Goal: Information Seeking & Learning: Compare options

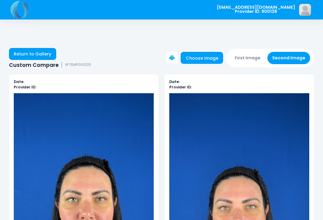
click at [251, 59] on button "First Image" at bounding box center [248, 58] width 36 height 12
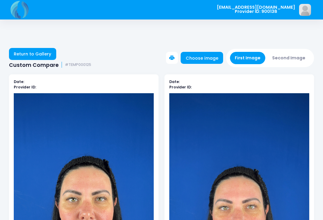
click at [209, 58] on link "Choose image" at bounding box center [202, 58] width 43 height 12
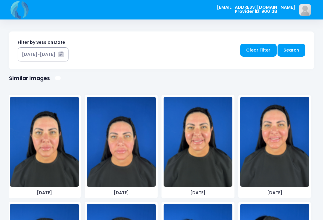
scroll to position [359, 0]
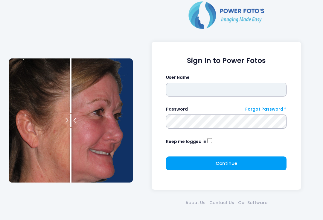
click at [221, 88] on input "text" at bounding box center [226, 90] width 121 height 14
type input "**********"
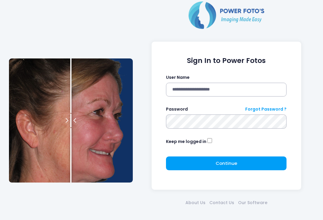
click button "submit" at bounding box center [0, 0] width 0 height 0
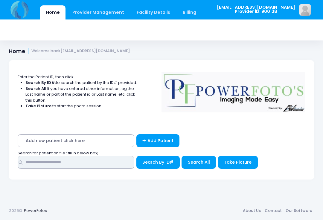
click at [109, 162] on input "text" at bounding box center [76, 162] width 117 height 13
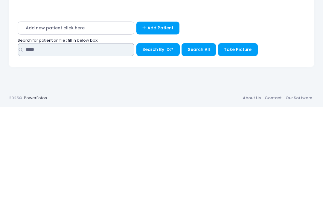
type input "*****"
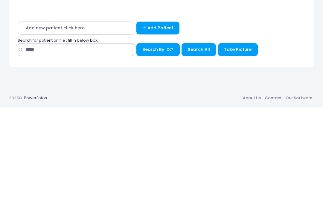
click at [201, 159] on span "Search All" at bounding box center [199, 162] width 22 height 6
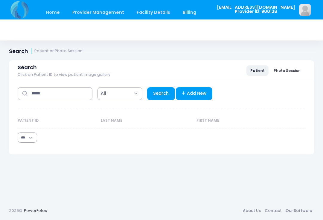
select select "***"
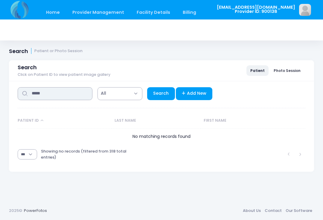
click at [73, 95] on input "*****" at bounding box center [55, 93] width 75 height 13
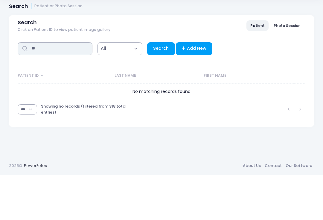
type input "*"
type input "*****"
click at [161, 87] on link "Search" at bounding box center [161, 93] width 28 height 13
select select "***"
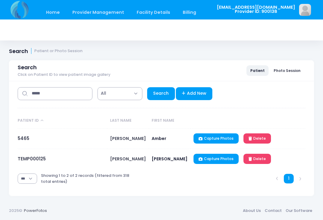
click at [32, 161] on link "TEMP000125" at bounding box center [32, 158] width 28 height 6
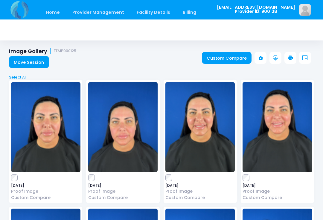
click at [224, 59] on link "Custom Compare" at bounding box center [227, 58] width 50 height 12
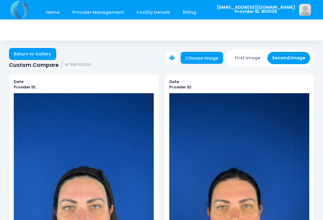
click at [256, 53] on button "First Image" at bounding box center [248, 58] width 36 height 12
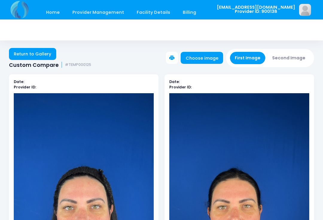
click at [208, 54] on link "Choose image" at bounding box center [202, 58] width 43 height 12
click at [249, 57] on button "First Image" at bounding box center [248, 58] width 36 height 12
click at [204, 59] on link "Choose image" at bounding box center [202, 58] width 43 height 12
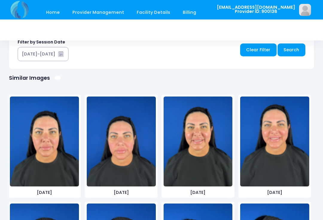
scroll to position [359, 0]
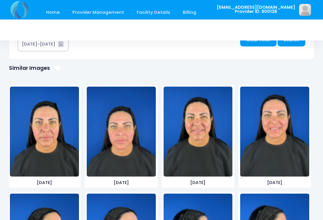
click at [269, 147] on img at bounding box center [274, 132] width 69 height 90
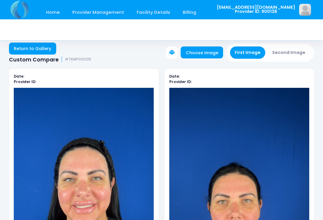
scroll to position [0, 0]
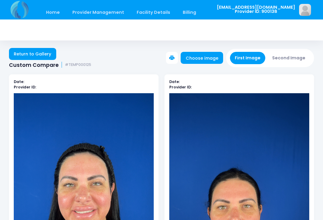
click at [292, 59] on button "Second Image" at bounding box center [289, 58] width 43 height 12
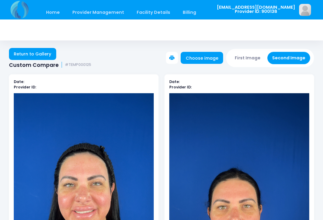
click at [208, 56] on link "Choose image" at bounding box center [202, 58] width 43 height 12
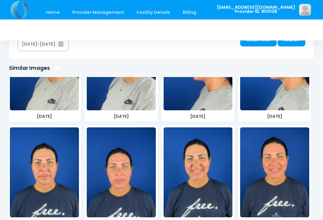
scroll to position [921, 0]
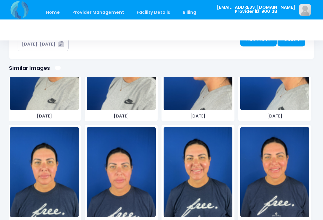
click at [275, 172] on img at bounding box center [274, 172] width 69 height 90
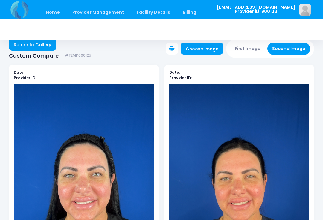
scroll to position [0, 0]
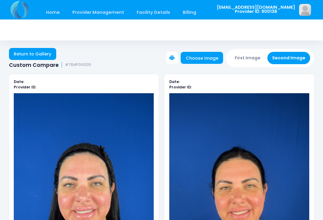
click at [249, 59] on button "First Image" at bounding box center [248, 58] width 36 height 12
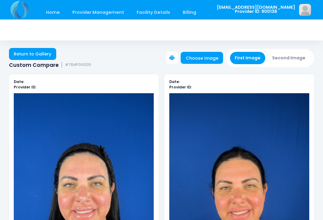
click at [203, 59] on link "Choose image" at bounding box center [202, 58] width 43 height 12
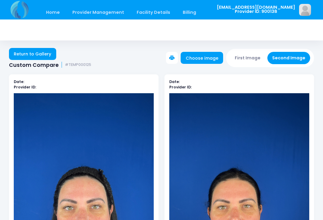
click at [249, 57] on button "First Image" at bounding box center [248, 58] width 36 height 12
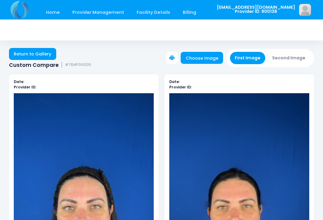
click at [207, 76] on div "Date: Provider ID:" at bounding box center [240, 210] width 150 height 273
click at [199, 61] on link "Choose image" at bounding box center [202, 58] width 43 height 12
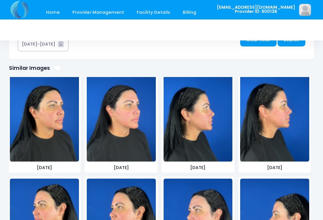
scroll to position [122, 0]
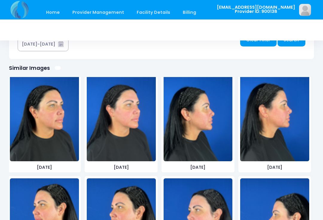
click at [126, 137] on img at bounding box center [121, 116] width 69 height 90
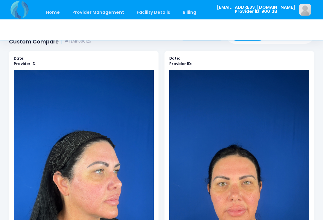
scroll to position [0, 0]
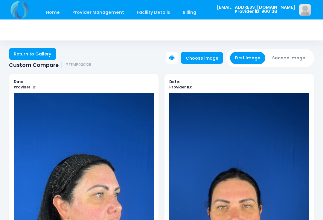
click at [289, 55] on button "Second Image" at bounding box center [289, 58] width 43 height 12
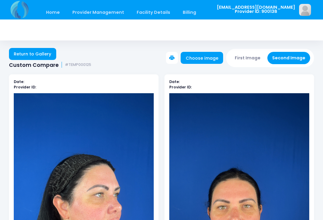
click at [207, 58] on link "Choose image" at bounding box center [202, 58] width 43 height 12
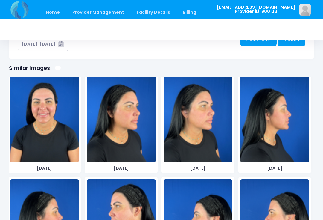
scroll to position [441, 0]
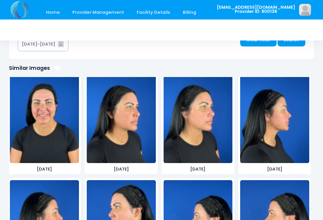
click at [202, 143] on img at bounding box center [198, 118] width 69 height 90
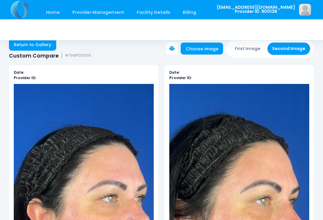
scroll to position [0, 0]
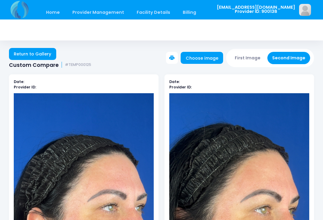
click at [248, 56] on button "First Image" at bounding box center [248, 58] width 36 height 12
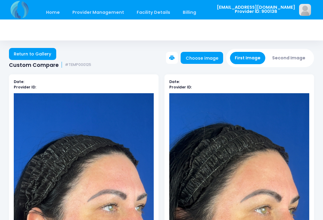
click at [199, 56] on link "Choose image" at bounding box center [202, 58] width 43 height 12
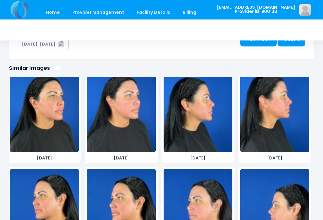
scroll to position [131, 0]
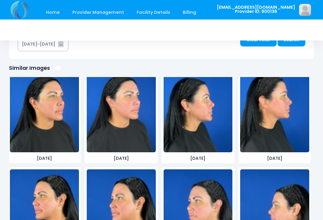
click at [268, 128] on img at bounding box center [274, 107] width 69 height 90
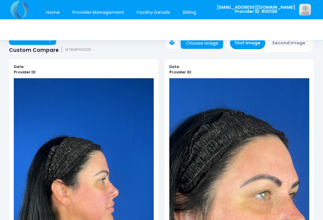
scroll to position [0, 0]
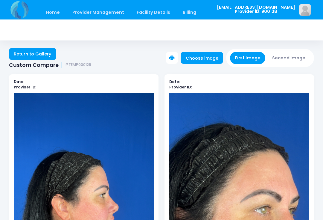
click at [292, 55] on button "Second Image" at bounding box center [289, 58] width 43 height 12
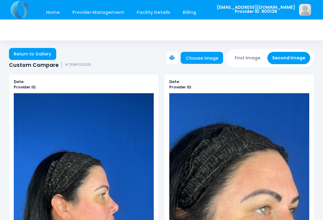
click at [210, 55] on link "Choose image" at bounding box center [202, 58] width 43 height 12
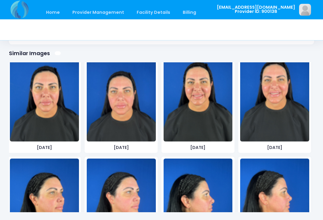
scroll to position [63, 0]
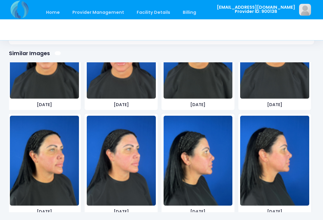
click at [124, 174] on img at bounding box center [121, 161] width 69 height 90
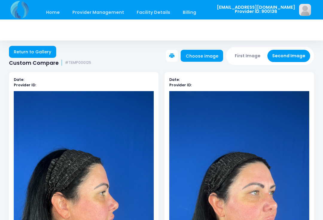
scroll to position [1, 0]
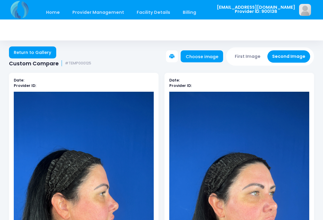
click at [246, 54] on button "First Image" at bounding box center [248, 56] width 36 height 12
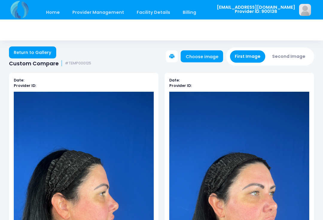
click at [253, 52] on button "First Image" at bounding box center [248, 56] width 36 height 12
click at [202, 58] on link "Choose image" at bounding box center [202, 56] width 43 height 12
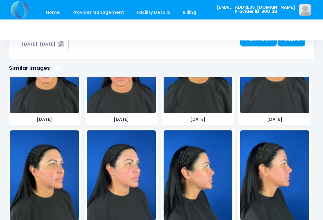
click at [128, 179] on img at bounding box center [121, 175] width 69 height 90
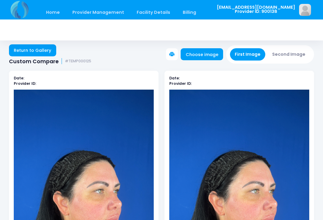
scroll to position [0, 0]
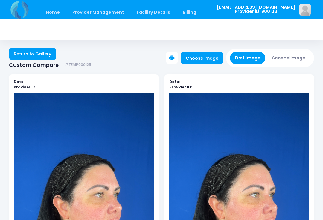
click at [295, 57] on button "Second Image" at bounding box center [289, 58] width 43 height 12
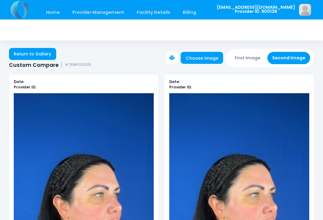
click at [213, 61] on link "Choose image" at bounding box center [202, 58] width 43 height 12
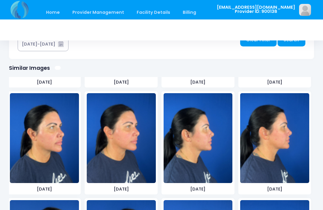
scroll to position [1061, 0]
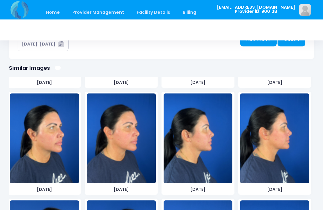
click at [132, 148] on img at bounding box center [121, 138] width 69 height 90
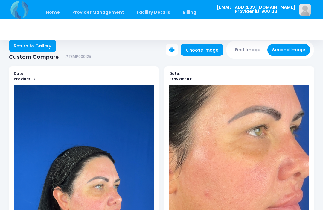
scroll to position [0, 0]
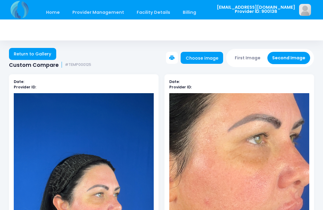
click at [255, 61] on button "First Image" at bounding box center [248, 58] width 36 height 12
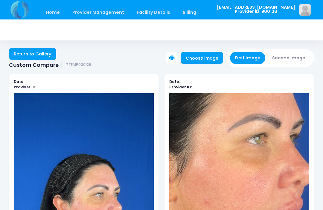
click at [251, 58] on button "First Image" at bounding box center [248, 58] width 36 height 12
click at [210, 58] on link "Choose image" at bounding box center [202, 58] width 43 height 12
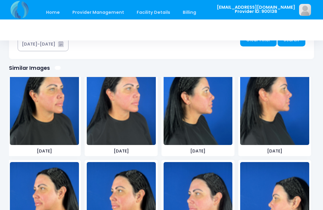
scroll to position [138, 0]
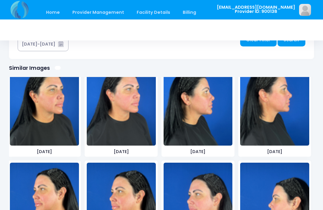
click at [279, 123] on img at bounding box center [274, 101] width 69 height 90
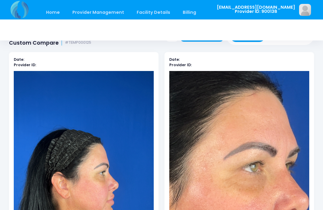
scroll to position [0, 0]
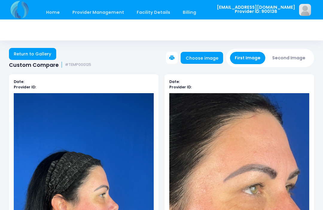
click at [291, 52] on button "Second Image" at bounding box center [289, 58] width 43 height 12
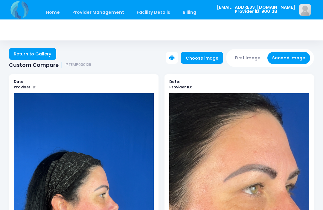
click at [206, 57] on link "Choose image" at bounding box center [202, 58] width 43 height 12
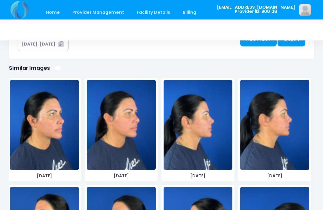
scroll to position [1074, 0]
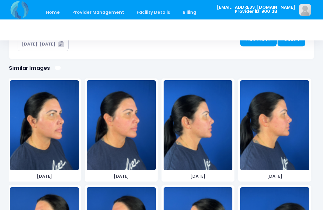
click at [278, 143] on img at bounding box center [274, 125] width 69 height 90
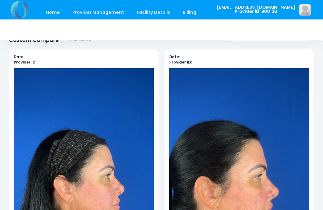
scroll to position [0, 0]
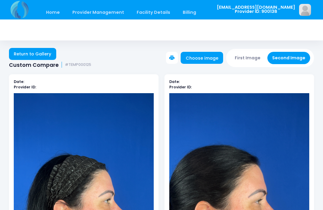
click at [252, 57] on button "First Image" at bounding box center [248, 58] width 36 height 12
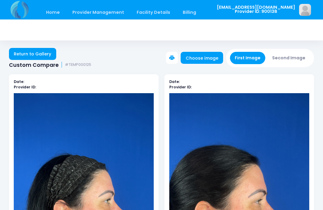
click at [205, 58] on link "Choose image" at bounding box center [202, 58] width 43 height 12
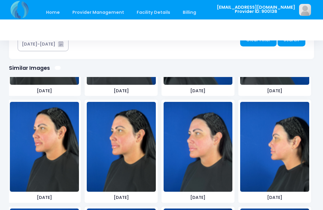
scroll to position [198, 0]
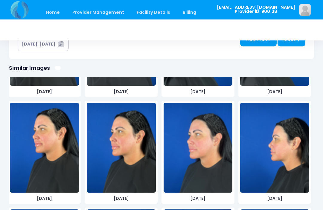
click at [132, 162] on img at bounding box center [121, 148] width 69 height 90
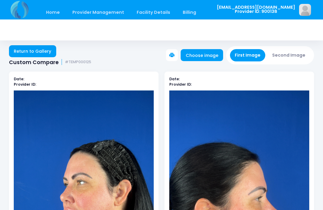
scroll to position [0, 0]
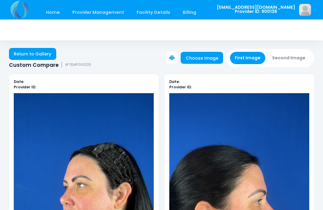
click at [293, 57] on button "Second Image" at bounding box center [289, 58] width 43 height 12
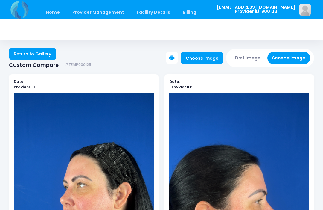
click at [208, 57] on link "Choose image" at bounding box center [202, 58] width 43 height 12
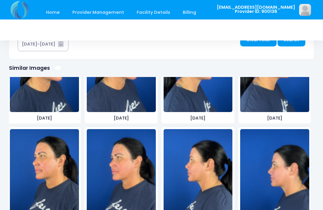
scroll to position [1132, 0]
click at [128, 176] on img at bounding box center [121, 174] width 69 height 90
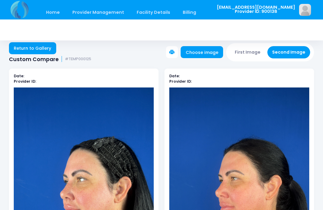
scroll to position [0, 0]
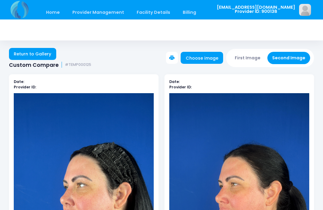
click at [246, 60] on button "First Image" at bounding box center [248, 58] width 36 height 12
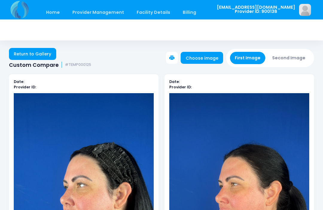
click at [208, 57] on link "Choose image" at bounding box center [202, 58] width 43 height 12
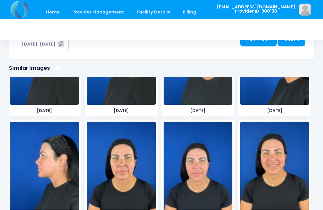
scroll to position [286, 0]
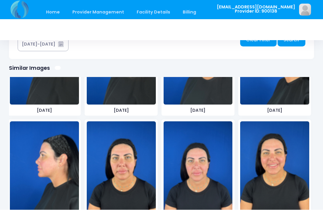
click at [54, 180] on img at bounding box center [44, 167] width 69 height 90
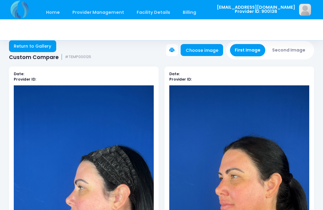
scroll to position [0, 0]
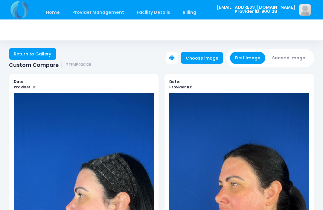
click at [291, 60] on button "Second Image" at bounding box center [289, 58] width 43 height 12
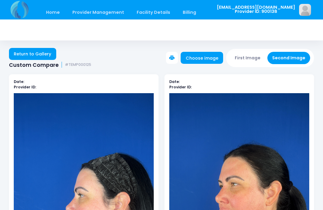
click at [207, 57] on link "Choose image" at bounding box center [202, 58] width 43 height 12
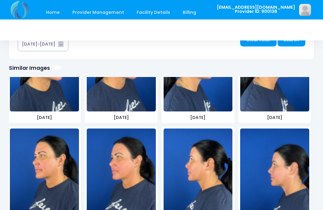
scroll to position [1132, 0]
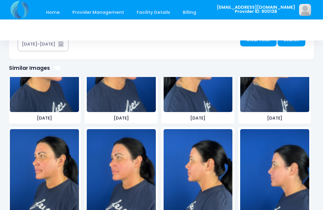
click at [273, 187] on img at bounding box center [274, 174] width 69 height 90
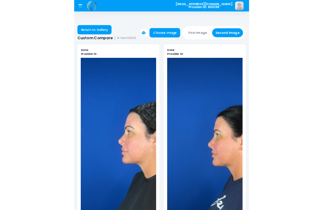
scroll to position [87, 0]
